Goal: Task Accomplishment & Management: Complete application form

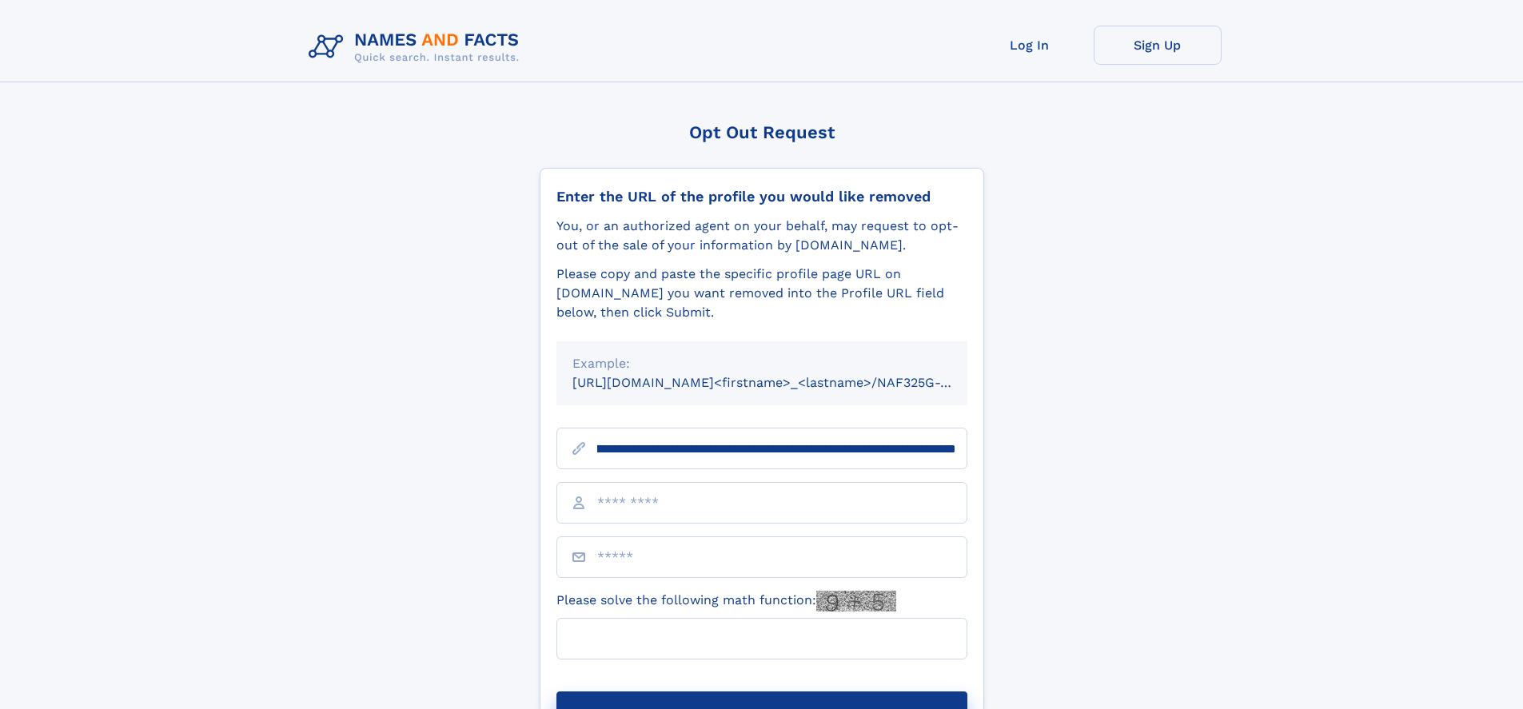
scroll to position [0, 163]
type input "**********"
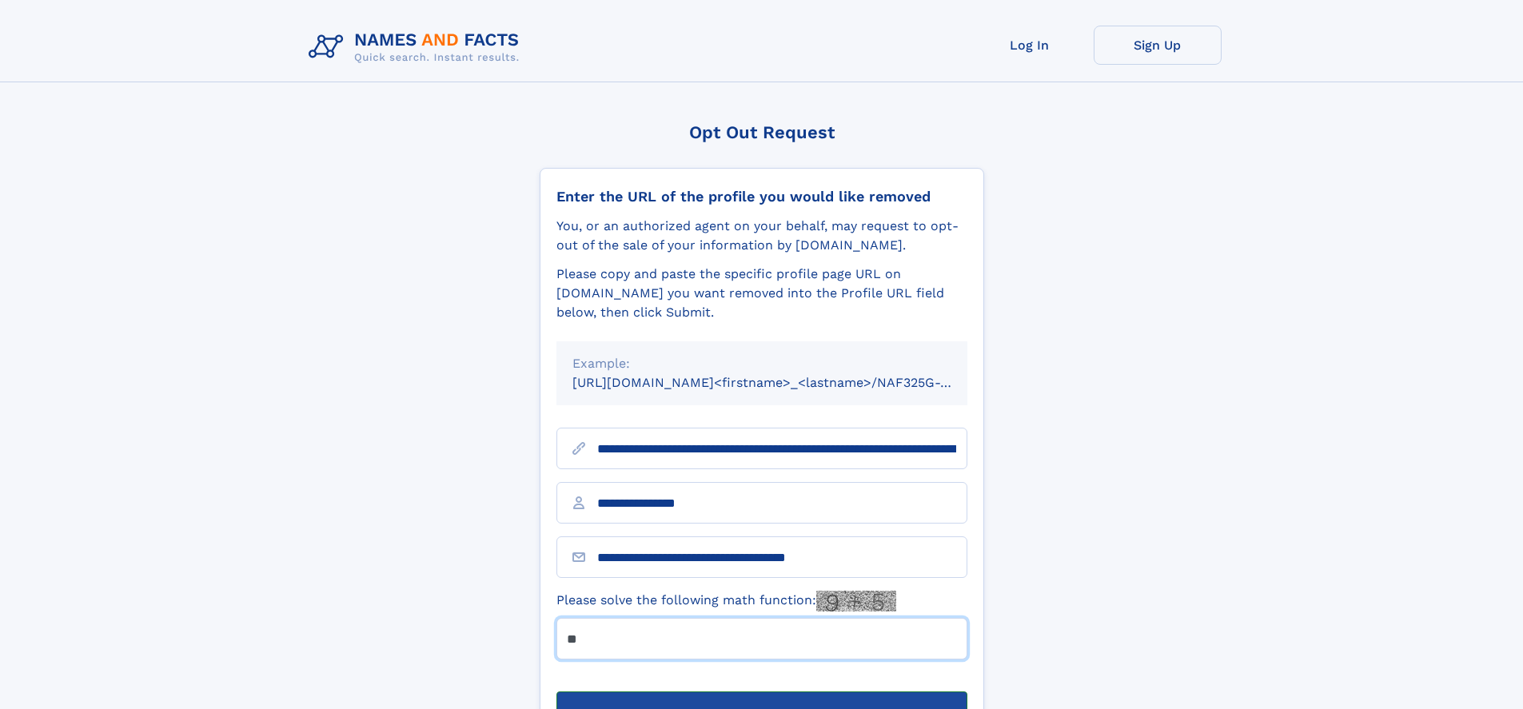
type input "**"
click at [761, 691] on button "Submit Opt Out Request" at bounding box center [761, 716] width 411 height 51
